Goal: Find specific page/section: Find specific page/section

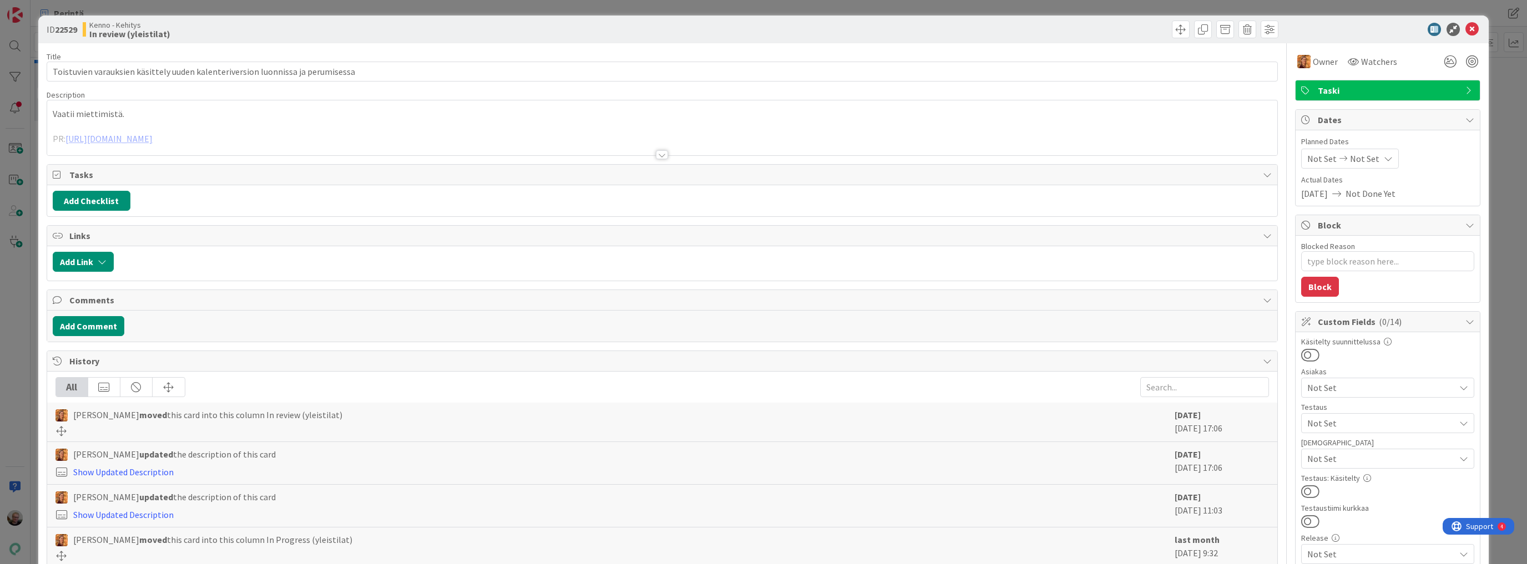
type textarea "x"
click at [423, 134] on div at bounding box center [662, 141] width 1230 height 28
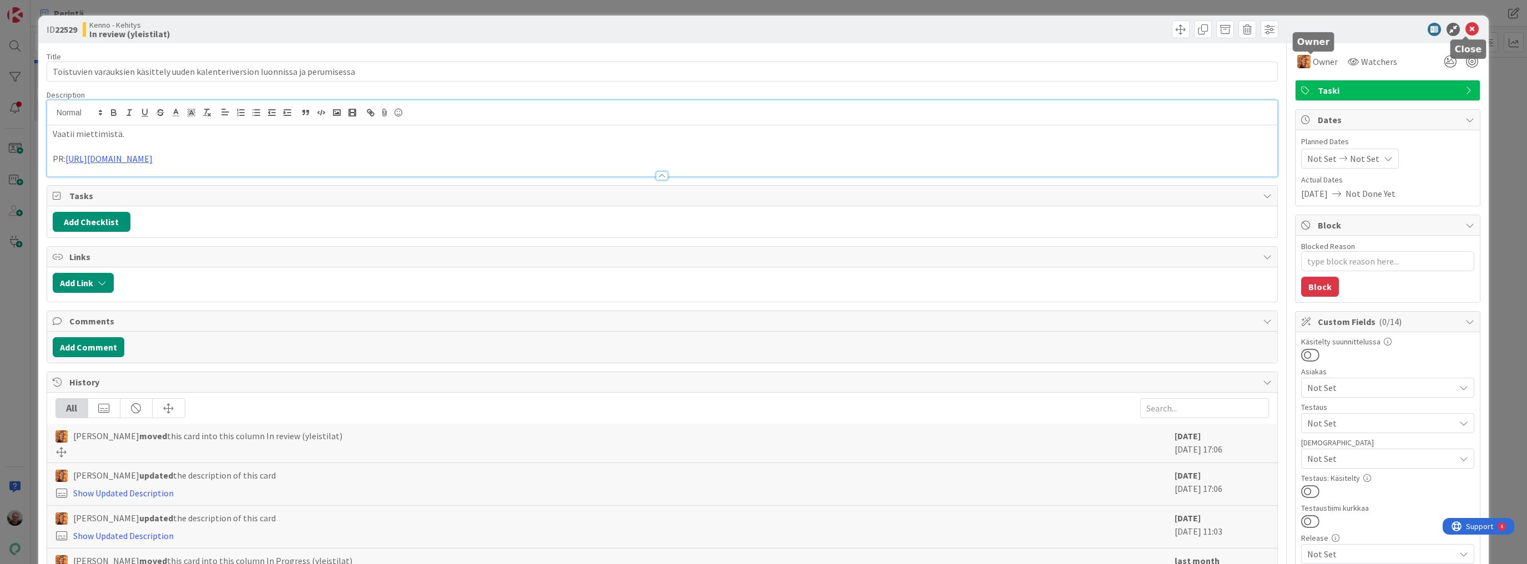
click at [1465, 29] on icon at bounding box center [1471, 29] width 13 height 13
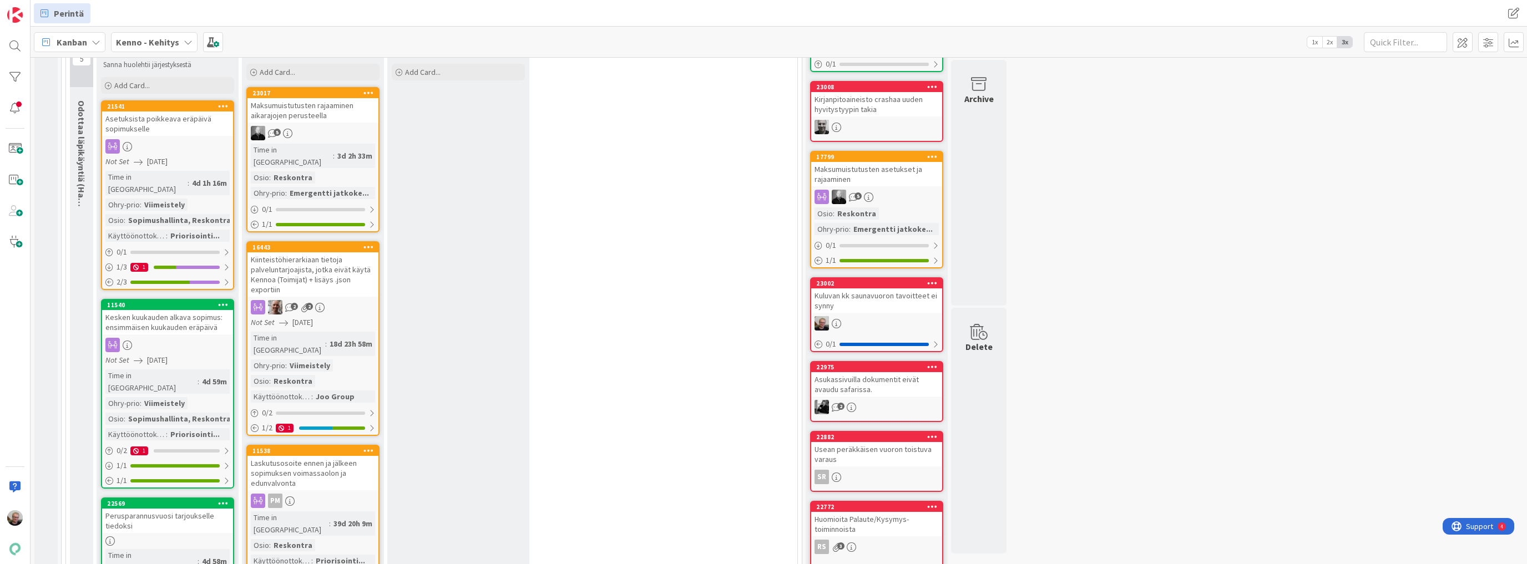
scroll to position [178, 0]
